Goal: Information Seeking & Learning: Compare options

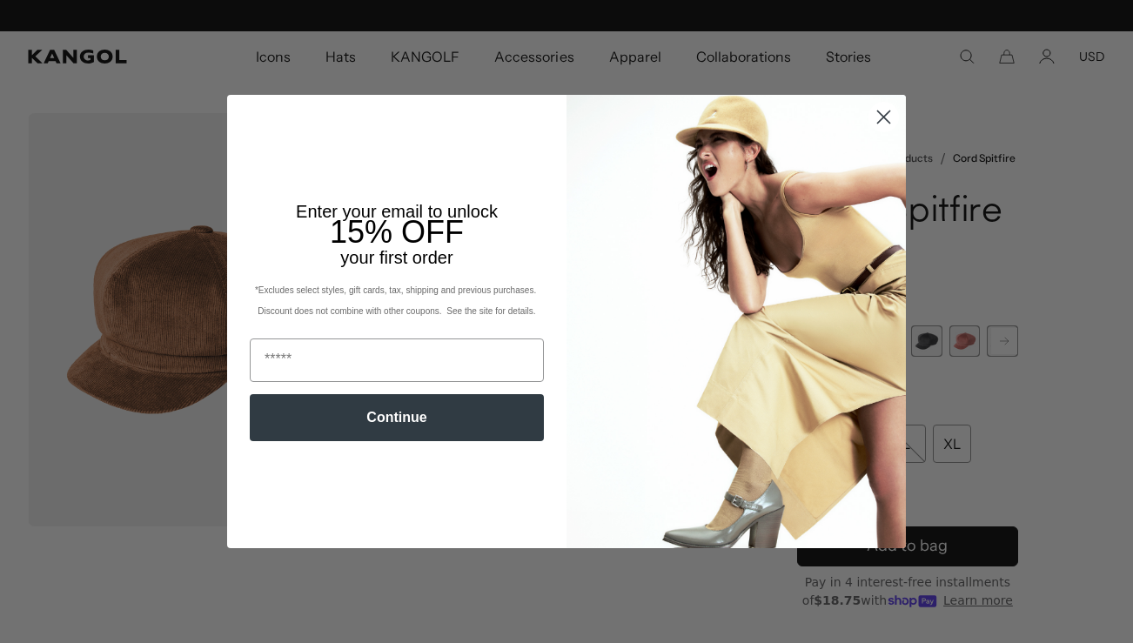
scroll to position [0, 359]
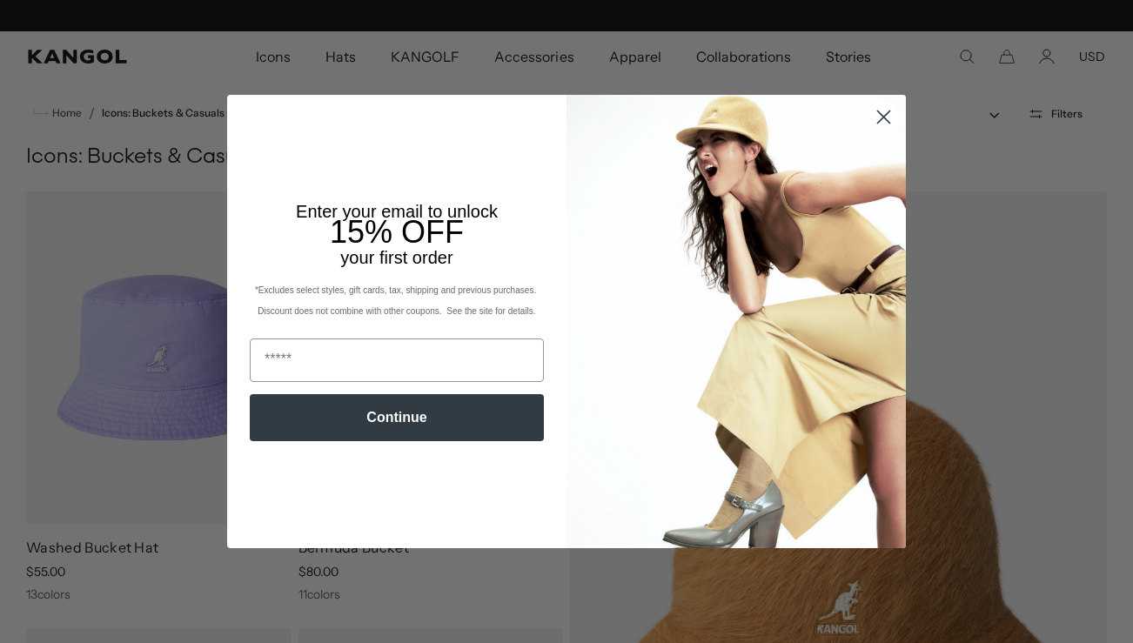
scroll to position [0, 359]
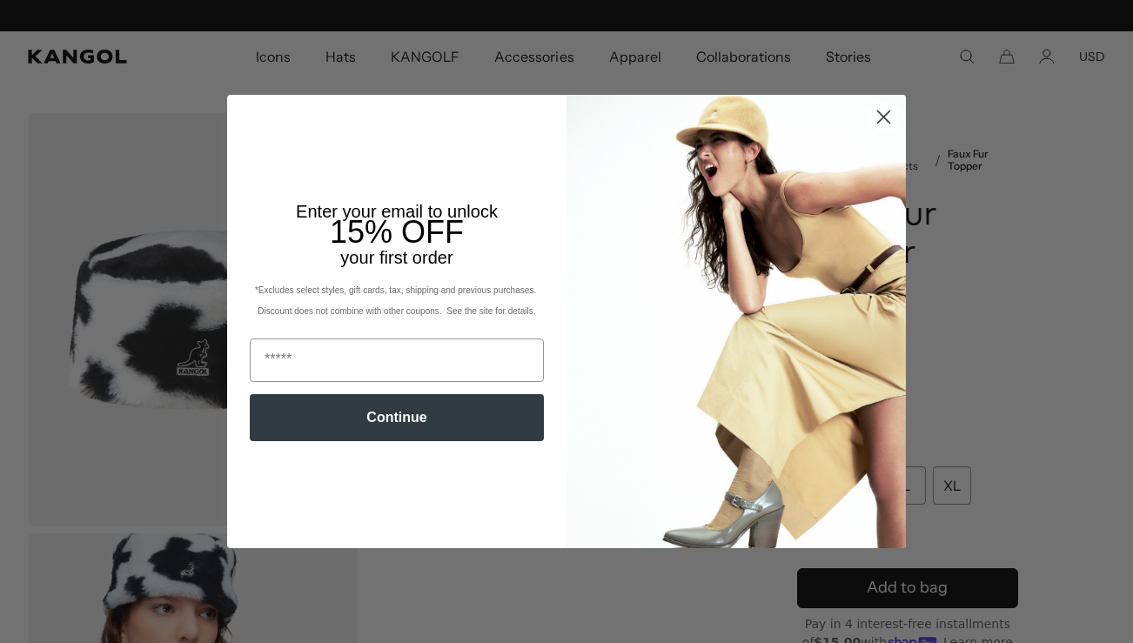
scroll to position [0, 359]
